Goal: Ask a question

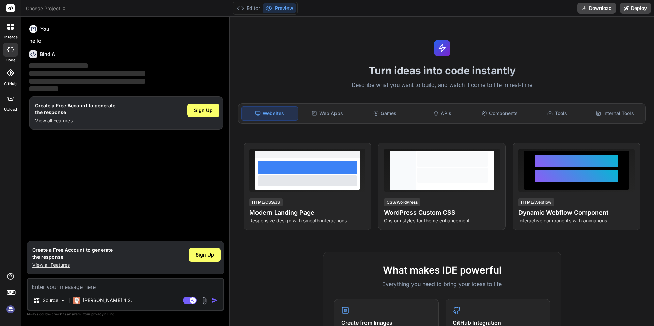
type textarea "x"
paste textarea "Embed youtube video and have an adjustable value that I can speed up the videos…"
type textarea "Embed youtube video and have an adjustable value that I can speed up the videos…"
type textarea "x"
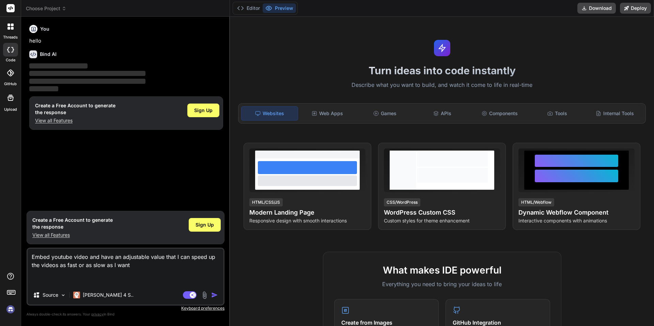
type textarea "Embed youtube video and have an adjustable value that I can speed up the videos…"
type textarea "x"
type textarea "Embed youtube video and have an adjustable value that I can speed up the videos…"
type textarea "x"
type textarea "Embed youtube video and have an adjustable value that I can speed up the videos…"
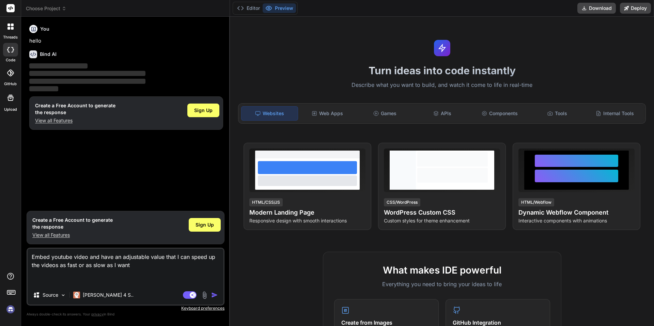
type textarea "x"
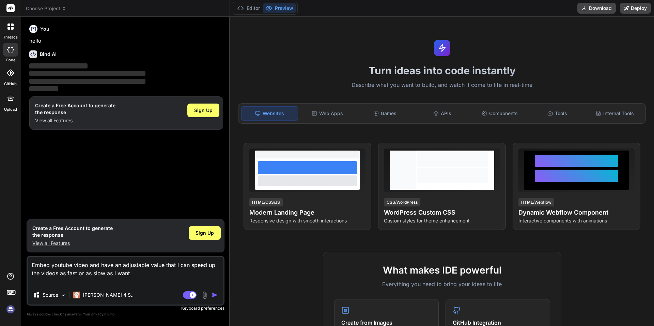
type textarea "Embed youtube video and have an adjustable value that I can speed up the videos…"
type textarea "x"
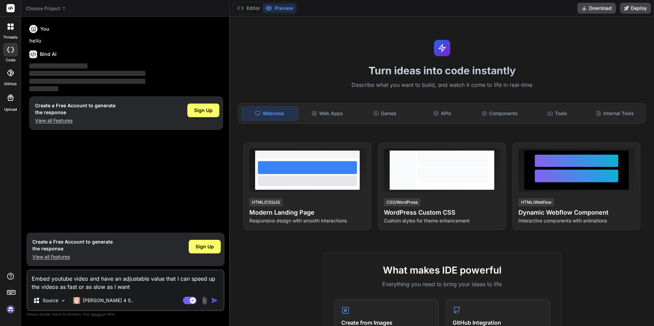
type textarea "Embed youtube video and have an adjustable value that I can speed up the videos…"
type textarea "x"
type textarea "Embed youtube video and have an adjustable value that I can speed up the videos…"
type textarea "x"
type textarea "Embed youtube video and have an adjustable value that I can speed up the videos…"
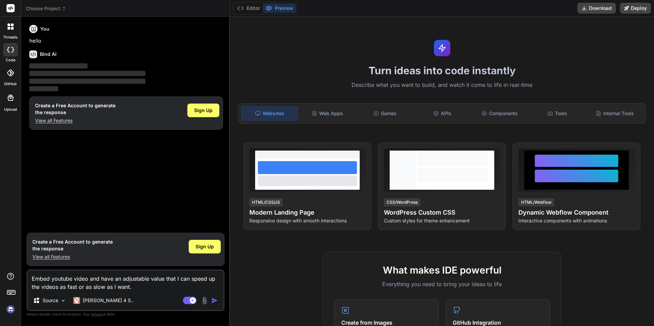
type textarea "x"
type textarea "Embed youtube video and have an adjustable value that I can speed up the videos…"
type textarea "x"
type textarea "Embed youtube video and have an adjustable value that I can speed up the videos…"
type textarea "x"
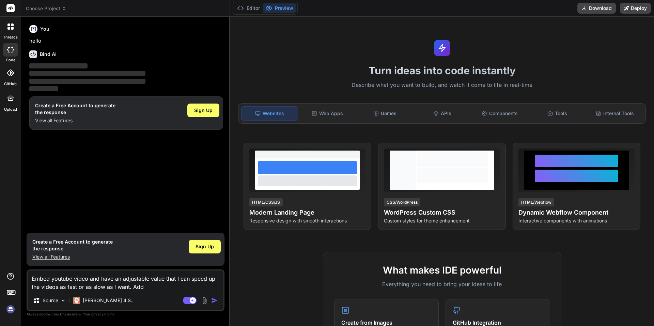
type textarea "Embed youtube video and have an adjustable value that I can speed up the videos…"
type textarea "x"
type textarea "Embed youtube video and have an adjustable value that I can speed up the videos…"
type textarea "x"
type textarea "Embed youtube video and have an adjustable value that I can speed up the videos…"
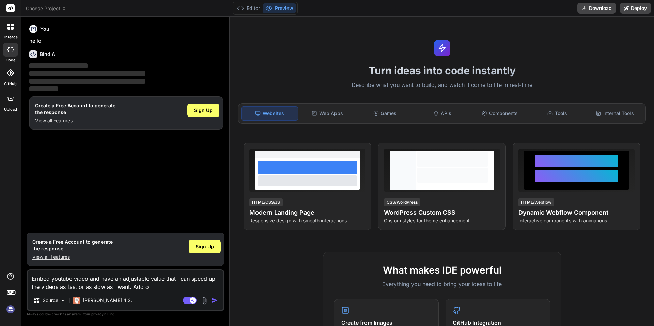
type textarea "x"
type textarea "Embed youtube video and have an adjustable value that I can speed up the videos…"
type textarea "x"
type textarea "Embed youtube video and have an adjustable value that I can speed up the videos…"
type textarea "x"
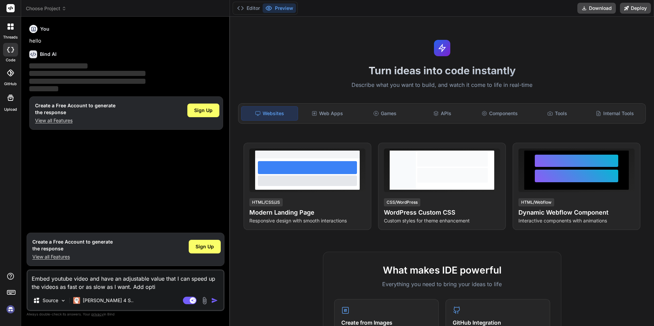
type textarea "Embed youtube video and have an adjustable value that I can speed up the videos…"
type textarea "x"
type textarea "Embed youtube video and have an adjustable value that I can speed up the videos…"
type textarea "x"
type textarea "Embed youtube video and have an adjustable value that I can speed up the videos…"
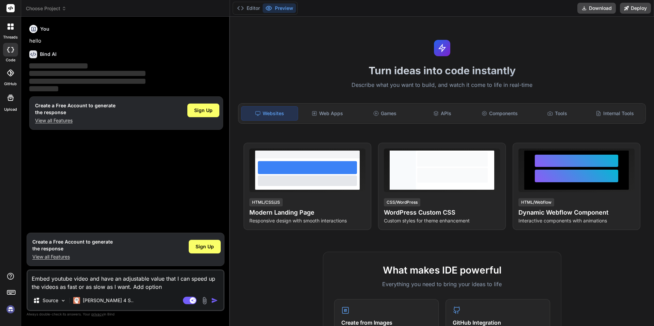
type textarea "x"
type textarea "Embed youtube video and have an adjustable value that I can speed up the videos…"
type textarea "x"
type textarea "Embed youtube video and have an adjustable value that I can speed up the videos…"
type textarea "x"
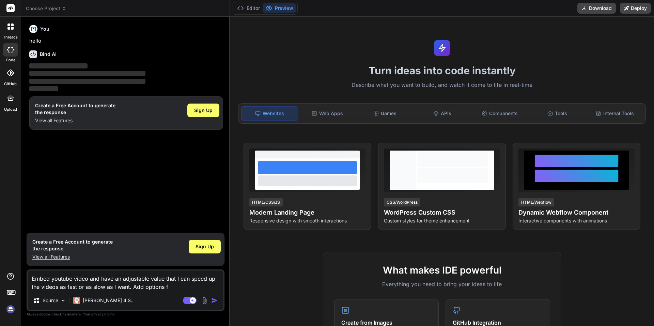
type textarea "Embed youtube video and have an adjustable value that I can speed up the videos…"
type textarea "x"
type textarea "Embed youtube video and have an adjustable value that I can speed up the videos…"
type textarea "x"
type textarea "Embed youtube video and have an adjustable value that I can speed up the videos…"
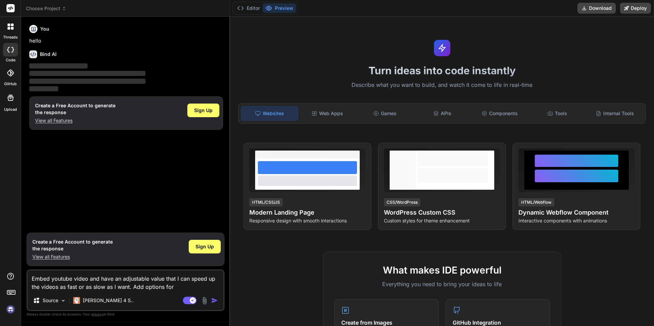
type textarea "x"
type textarea "Embed youtube video and have an adjustable value that I can speed up the videos…"
type textarea "x"
type textarea "Embed youtube video and have an adjustable value that I can speed up the videos…"
type textarea "x"
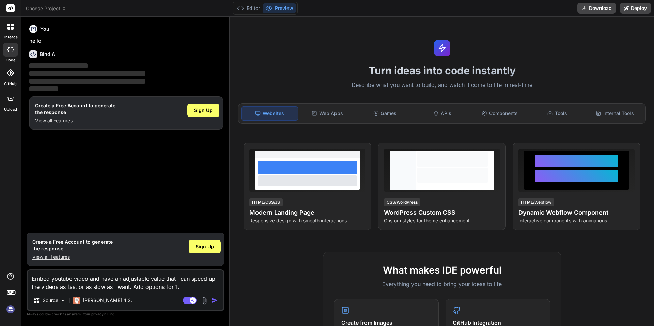
type textarea "Embed youtube video and have an adjustable value that I can speed up the videos…"
type textarea "x"
type textarea "Embed youtube video and have an adjustable value that I can speed up the videos…"
type textarea "x"
type textarea "Embed youtube video and have an adjustable value that I can speed up the videos…"
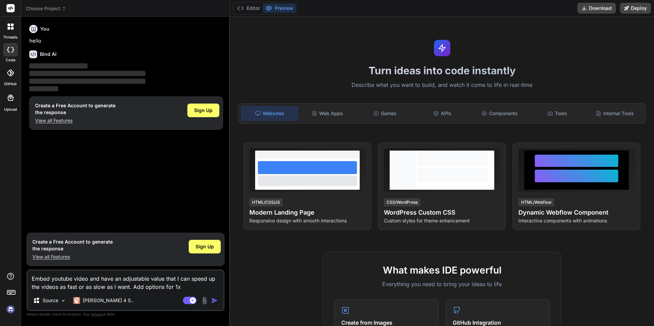
type textarea "x"
type textarea "Embed youtube video and have an adjustable value that I can speed up the videos…"
type textarea "x"
type textarea "Embed youtube video and have an adjustable value that I can speed up the videos…"
type textarea "x"
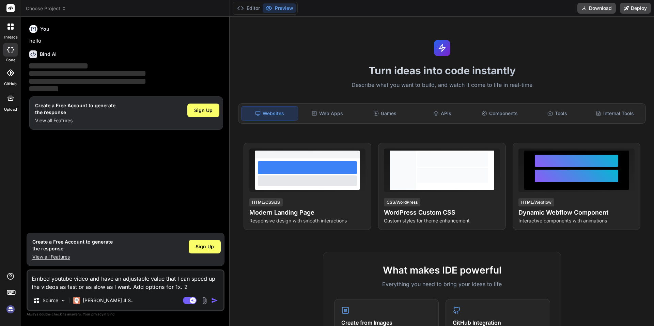
type textarea "Embed youtube video and have an adjustable value that I can speed up the videos…"
type textarea "x"
type textarea "Embed youtube video and have an adjustable value that I can speed up the videos…"
type textarea "x"
type textarea "Embed youtube video and have an adjustable value that I can speed up the videos…"
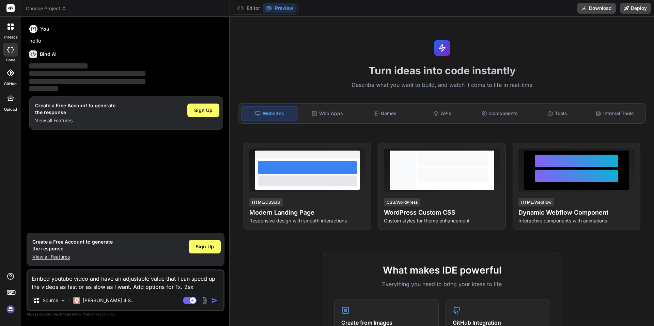
type textarea "x"
type textarea "Embed youtube video and have an adjustable value that I can speed up the videos…"
type textarea "x"
type textarea "Embed youtube video and have an adjustable value that I can speed up the videos…"
type textarea "x"
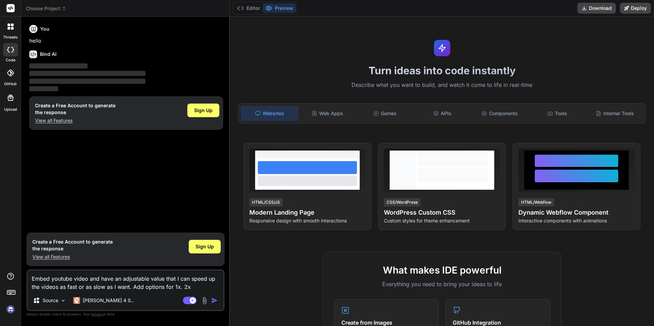
type textarea "Embed youtube video and have an adjustable value that I can speed up the videos…"
type textarea "x"
type textarea "Embed youtube video and have an adjustable value that I can speed up the videos…"
type textarea "x"
type textarea "Embed youtube video and have an adjustable value that I can speed up the videos…"
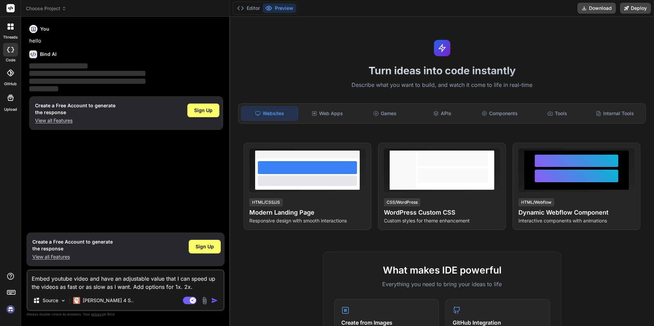
type textarea "x"
type textarea "Embed youtube video and have an adjustable value that I can speed up the videos…"
type textarea "x"
type textarea "Embed youtube video and have an adjustable value that I can speed up the videos…"
type textarea "x"
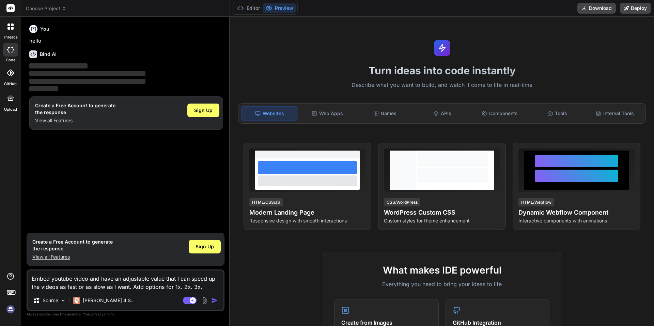
type textarea "Embed youtube video and have an adjustable value that I can speed up the videos…"
type textarea "x"
type textarea "Embed youtube video and have an adjustable value that I can speed up the videos…"
type textarea "x"
type textarea "Embed youtube video and have an adjustable value that I can speed up the videos…"
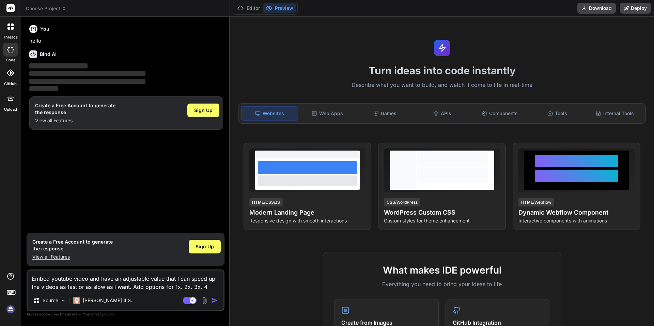
type textarea "x"
type textarea "Embed youtube video and have an adjustable value that I can speed up the videos…"
type textarea "x"
type textarea "Embed youtube video and have an adjustable value that I can speed up the videos…"
type textarea "x"
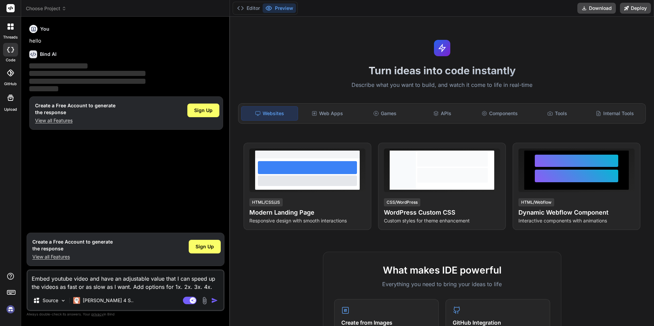
type textarea "Embed youtube video and have an adjustable value that I can speed up the videos…"
type textarea "x"
type textarea "Embed youtube video and have an adjustable value that I can speed up the videos…"
type textarea "x"
type textarea "Embed youtube video and have an adjustable value that I can speed up the videos…"
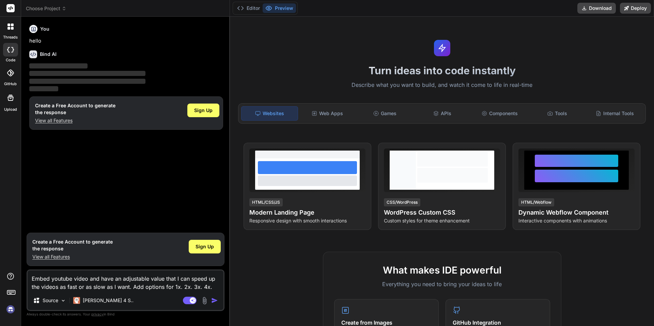
type textarea "x"
type textarea "Embed youtube video and have an adjustable value that I can speed up the videos…"
type textarea "x"
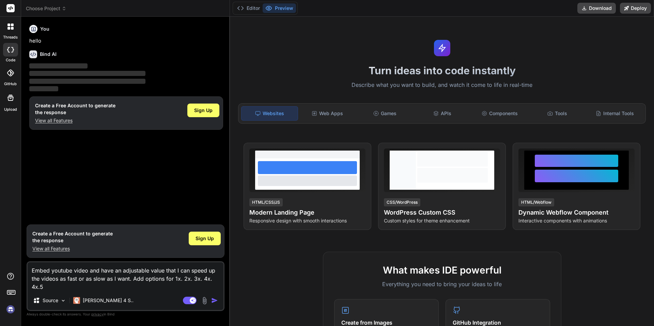
type textarea "Embed youtube video and have an adjustable value that I can speed up the videos…"
type textarea "x"
type textarea "Embed youtube video and have an adjustable value that I can speed up the videos…"
type textarea "x"
type textarea "Embed youtube video and have an adjustable value that I can speed up the videos…"
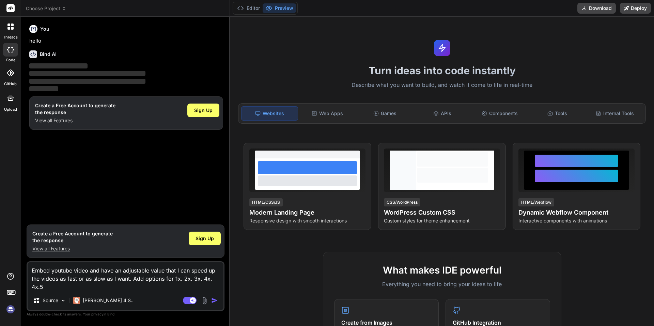
type textarea "x"
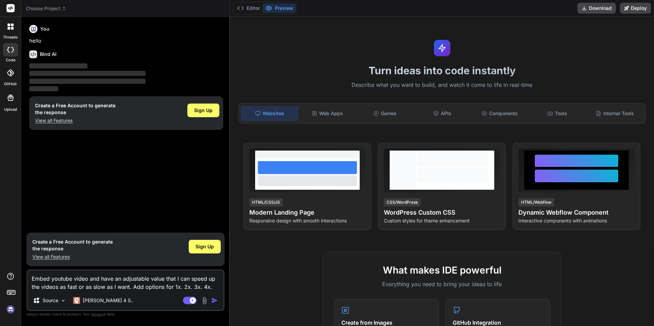
type textarea "Embed youtube video and have an adjustable value that I can speed up the videos…"
type textarea "x"
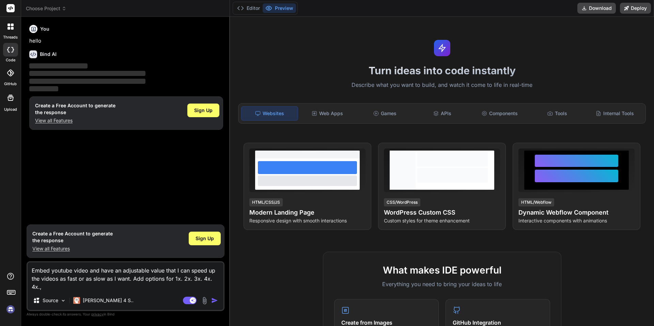
type textarea "Embed youtube video and have an adjustable value that I can speed up the videos…"
type textarea "x"
type textarea "Embed youtube video and have an adjustable value that I can speed up the videos…"
type textarea "x"
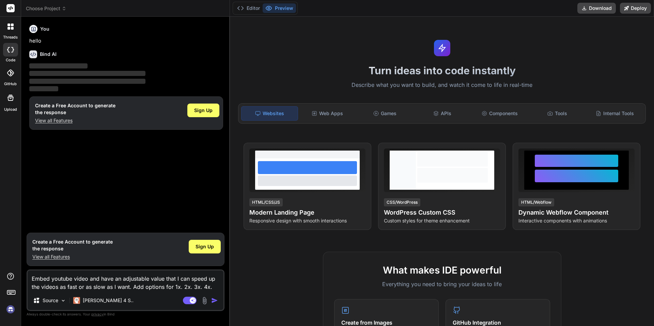
type textarea "Embed youtube video and have an adjustable value that I can speed up the videos…"
type textarea "x"
type textarea "Embed youtube video and have an adjustable value that I can speed up the videos…"
type textarea "x"
type textarea "Embed youtube video and have an adjustable value that I can speed up the videos…"
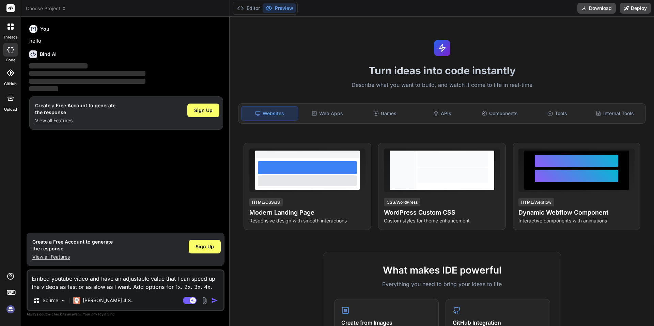
type textarea "x"
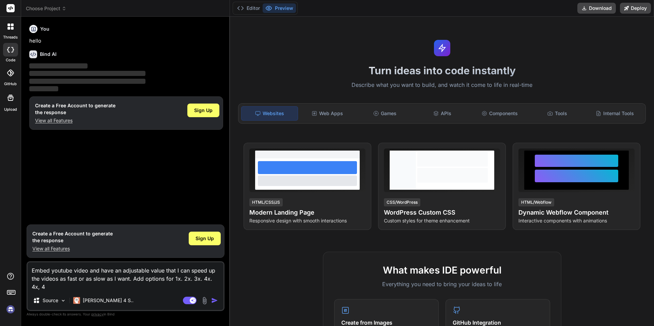
type textarea "Embed youtube video and have an adjustable value that I can speed up the videos…"
type textarea "x"
type textarea "Embed youtube video and have an adjustable value that I can speed up the videos…"
type textarea "x"
type textarea "Embed youtube video and have an adjustable value that I can speed up the videos…"
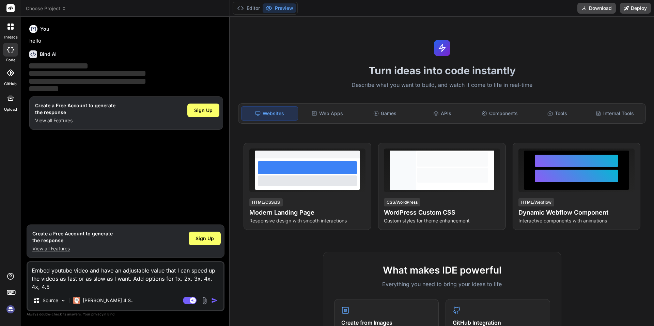
type textarea "x"
type textarea "Embed youtube video and have an adjustable value that I can speed up the videos…"
type textarea "x"
type textarea "Embed youtube video and have an adjustable value that I can speed up the videos…"
type textarea "x"
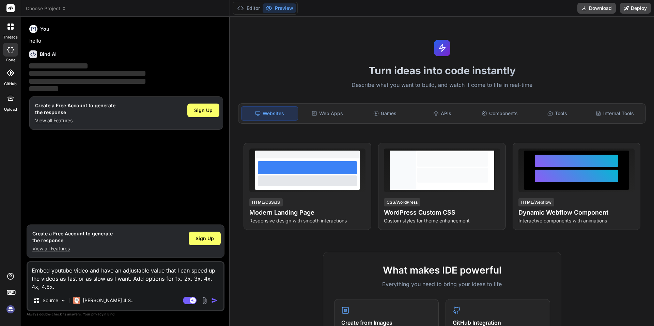
type textarea "Embed youtube video and have an adjustable value that I can speed up the videos…"
type textarea "x"
type textarea "Embed youtube video and have an adjustable value that I can speed up the videos…"
type textarea "x"
type textarea "Embed youtube video and have an adjustable value that I can speed up the videos…"
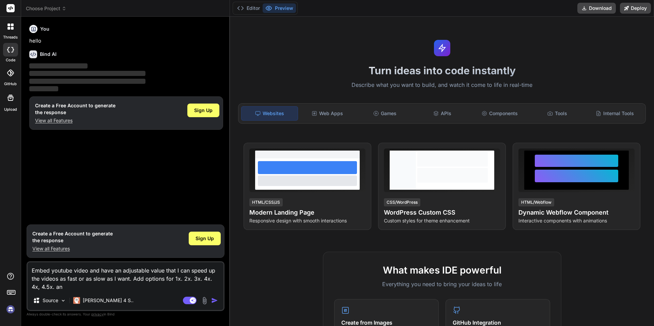
type textarea "x"
type textarea "Embed youtube video and have an adjustable value that I can speed up the videos…"
type textarea "x"
type textarea "Embed youtube video and have an adjustable value that I can speed up the videos…"
type textarea "x"
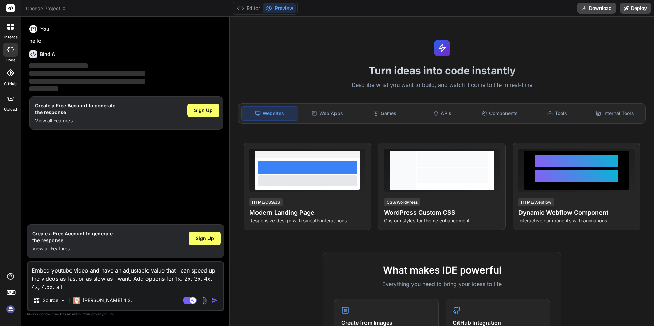
type textarea "Embed youtube video and have an adjustable value that I can speed up the videos…"
type textarea "x"
type textarea "Embed youtube video and have an adjustable value that I can speed up the videos…"
type textarea "x"
type textarea "Embed youtube video and have an adjustable value that I can speed up the videos…"
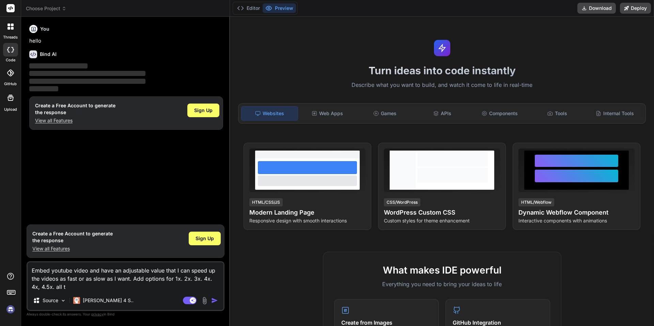
type textarea "x"
type textarea "Embed youtube video and have an adjustable value that I can speed up the videos…"
type textarea "x"
type textarea "Embed youtube video and have an adjustable value that I can speed up the videos…"
type textarea "x"
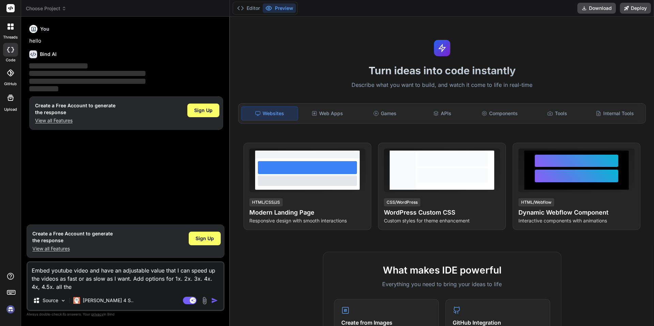
type textarea "Embed youtube video and have an adjustable value that I can speed up the videos…"
type textarea "x"
type textarea "Embed youtube video and have an adjustable value that I can speed up the videos…"
type textarea "x"
type textarea "Embed youtube video and have an adjustable value that I can speed up the videos…"
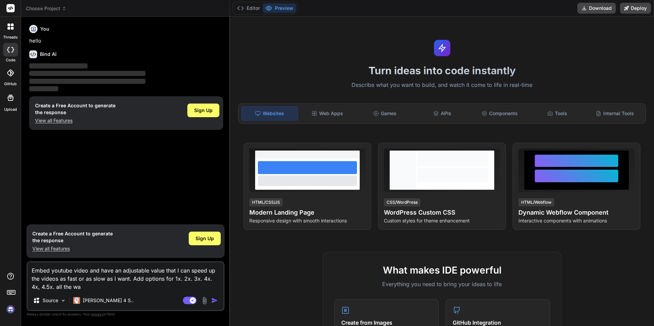
type textarea "x"
type textarea "Embed youtube video and have an adjustable value that I can speed up the videos…"
type textarea "x"
type textarea "Embed youtube video and have an adjustable value that I can speed up the videos…"
type textarea "x"
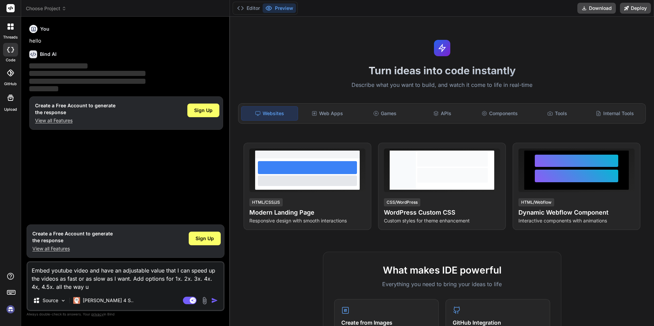
type textarea "Embed youtube video and have an adjustable value that I can speed up the videos…"
type textarea "x"
type textarea "Embed youtube video and have an adjustable value that I can speed up the videos…"
type textarea "x"
type textarea "Embed youtube video and have an adjustable value that I can speed up the videos…"
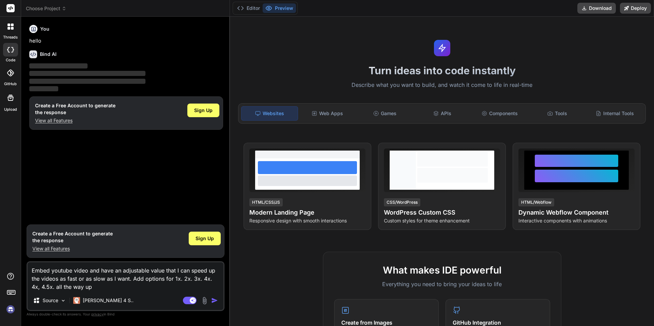
type textarea "x"
type textarea "Embed youtube video and have an adjustable value that I can speed up the videos…"
type textarea "x"
type textarea "Embed youtube video and have an adjustable value that I can speed up the videos…"
type textarea "x"
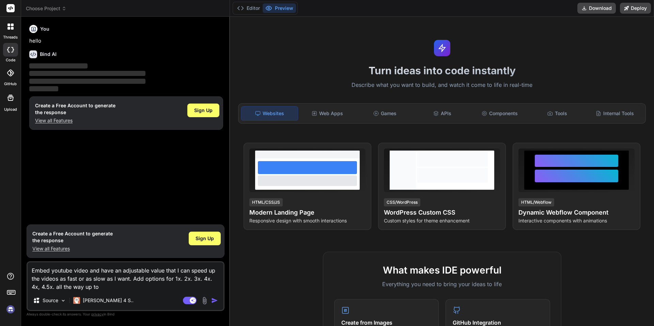
type textarea "Embed youtube video and have an adjustable value that I can speed up the videos…"
type textarea "x"
type textarea "Embed youtube video and have an adjustable value that I can speed up the videos…"
type textarea "x"
type textarea "Embed youtube video and have an adjustable value that I can speed up the videos…"
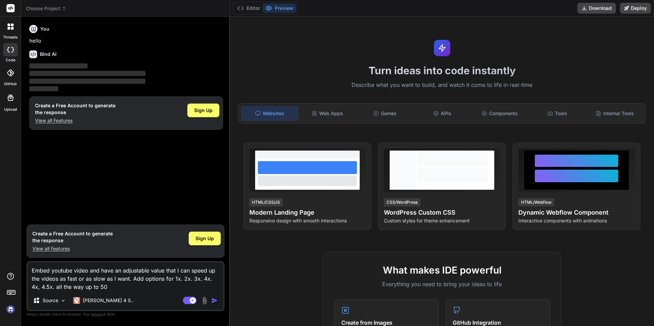
type textarea "x"
type textarea "Embed youtube video and have an adjustable value that I can speed up the videos…"
type textarea "x"
type textarea "Embed youtube video and have an adjustable value that I can speed up the videos…"
type textarea "x"
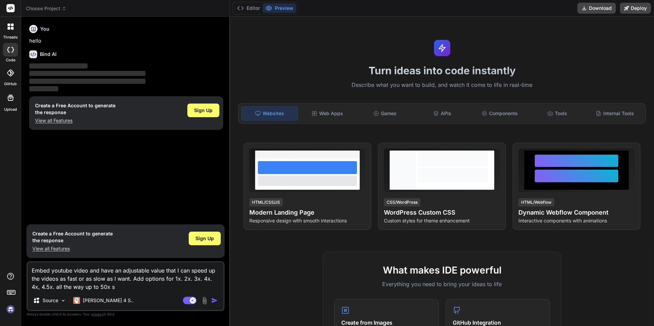
type textarea "Embed youtube video and have an adjustable value that I can speed up the videos…"
type textarea "x"
type textarea "Embed youtube video and have an adjustable value that I can speed up the videos…"
type textarea "x"
type textarea "Embed youtube video and have an adjustable value that I can speed up the videos…"
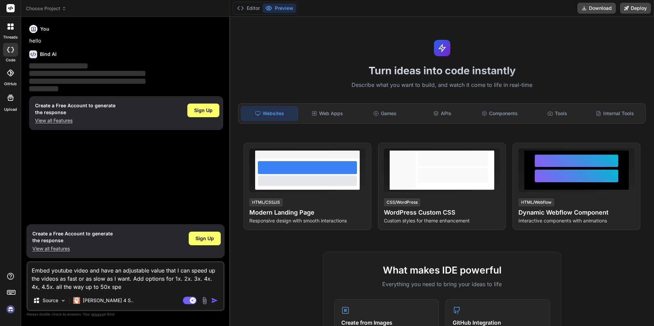
type textarea "x"
type textarea "Embed youtube video and have an adjustable value that I can speed up the videos…"
type textarea "x"
type textarea "Embed youtube video and have an adjustable value that I can speed up the videos…"
type textarea "x"
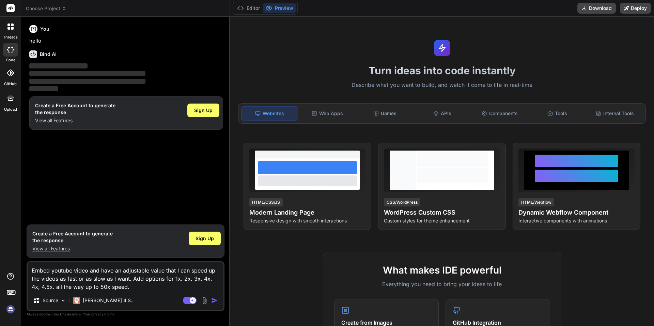
type textarea "Embed youtube video and have an adjustable value that I can speed up the videos…"
type textarea "x"
type textarea "Embed youtube video and have an adjustable value that I can speed up the videos…"
type textarea "x"
type textarea "Embed youtube video and have an adjustable value that I can speed up the videos…"
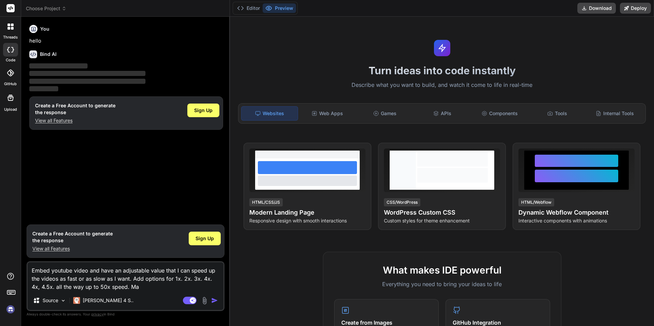
type textarea "x"
type textarea "Embed youtube video and have an adjustable value that I can speed up the videos…"
type textarea "x"
type textarea "Embed youtube video and have an adjustable value that I can speed up the videos…"
type textarea "x"
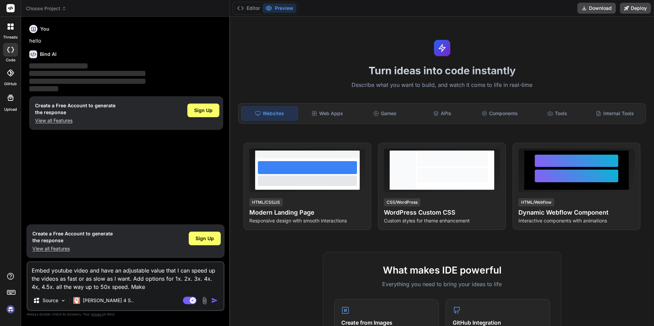
type textarea "Embed youtube video and have an adjustable value that I can speed up the videos…"
type textarea "x"
type textarea "Embed youtube video and have an adjustable value that I can speed up the videos…"
click at [213, 303] on img "button" at bounding box center [214, 300] width 7 height 7
click at [180, 286] on textarea "Embed youtube video and have an adjustable value that I can speed up the videos…" at bounding box center [126, 276] width 196 height 29
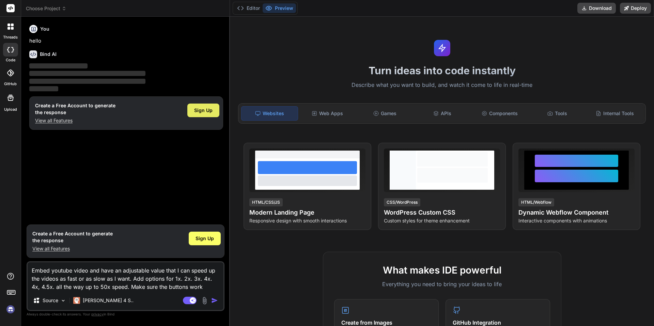
click at [212, 104] on div "Sign Up" at bounding box center [203, 111] width 32 height 14
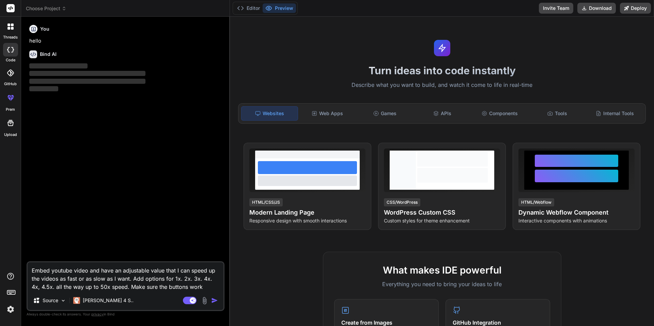
click at [218, 301] on img "button" at bounding box center [214, 300] width 7 height 7
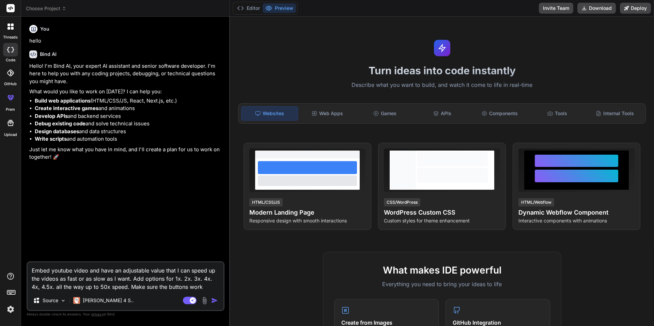
click at [217, 302] on img "button" at bounding box center [214, 300] width 7 height 7
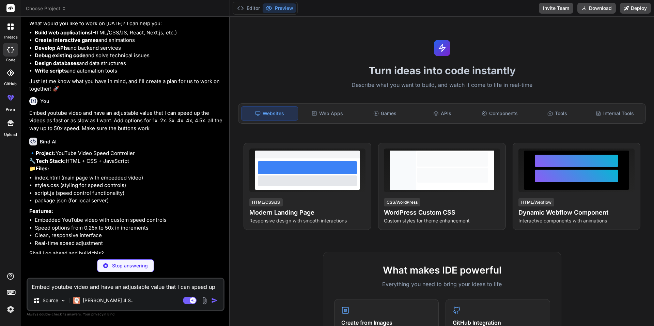
scroll to position [65, 0]
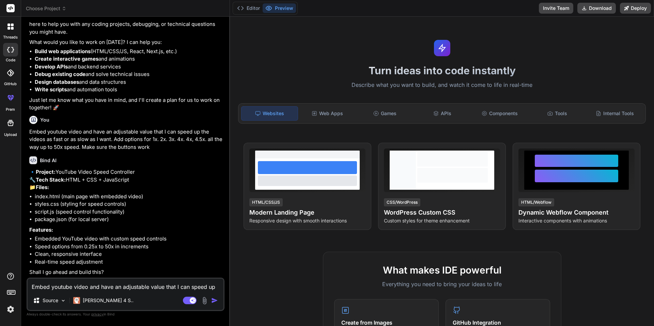
click at [130, 289] on textarea "Embed youtube video and have an adjustable value that I can speed up the videos…" at bounding box center [126, 285] width 196 height 12
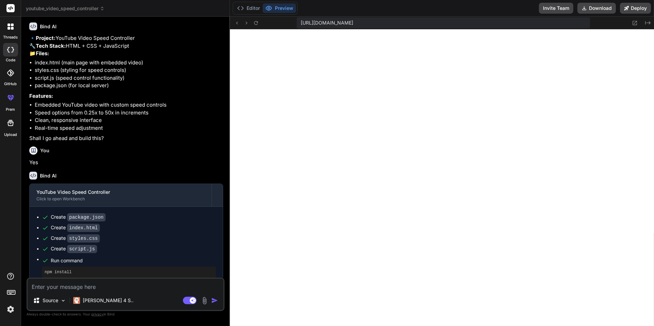
scroll to position [251, 0]
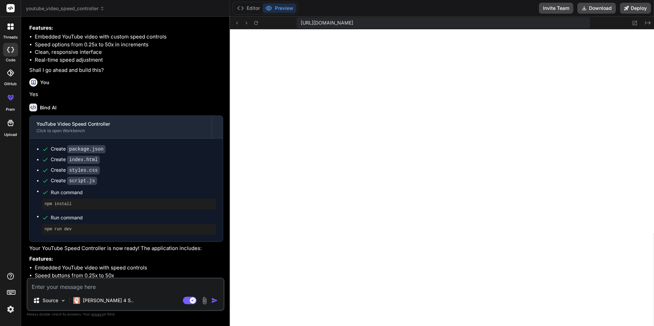
click at [65, 286] on textarea at bounding box center [126, 285] width 196 height 12
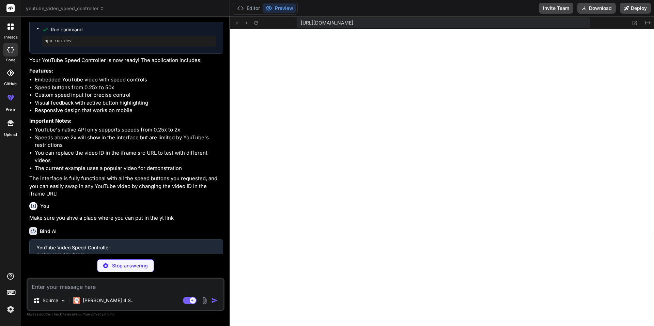
scroll to position [477, 0]
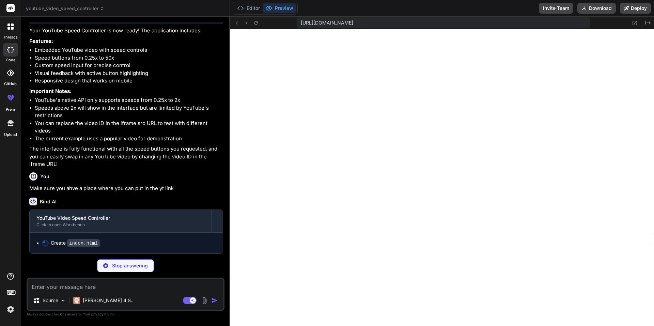
click at [102, 289] on textarea at bounding box center [126, 285] width 196 height 12
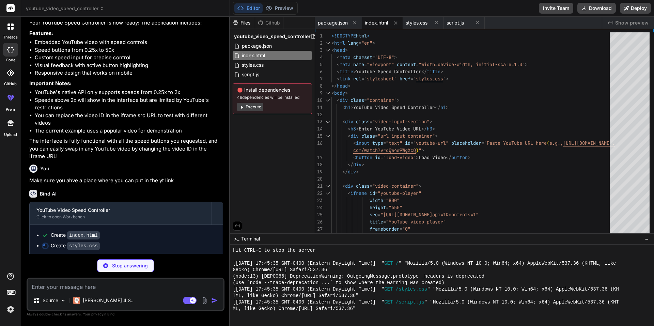
scroll to position [488, 0]
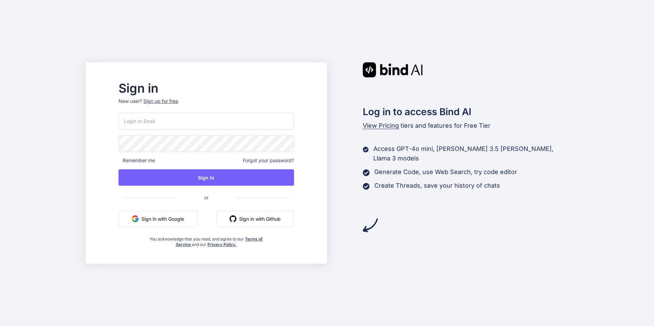
click at [186, 220] on button "Sign in with Google" at bounding box center [158, 219] width 79 height 16
